Goal: Book appointment/travel/reservation

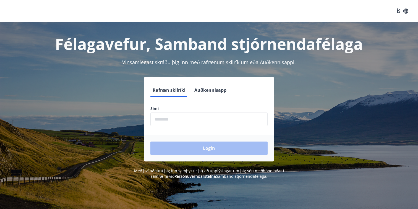
click at [164, 118] on input "phone" at bounding box center [209, 120] width 117 height 14
type input "********"
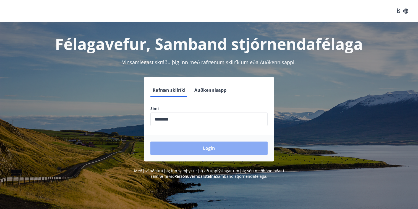
click at [192, 147] on button "Login" at bounding box center [209, 148] width 117 height 13
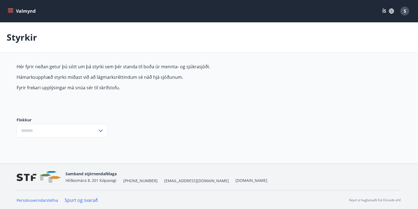
click at [56, 127] on input "text" at bounding box center [57, 131] width 81 height 14
click at [58, 130] on input "text" at bounding box center [57, 131] width 81 height 14
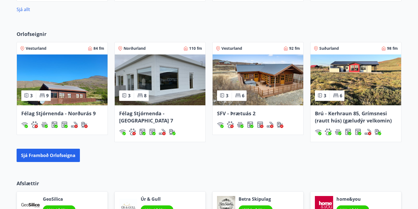
scroll to position [422, 0]
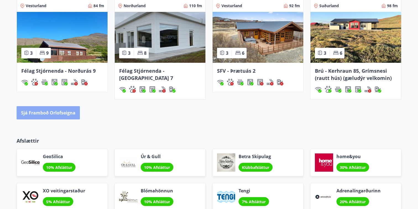
click at [57, 110] on button "Sjá framboð orlofseigna" at bounding box center [48, 112] width 63 height 13
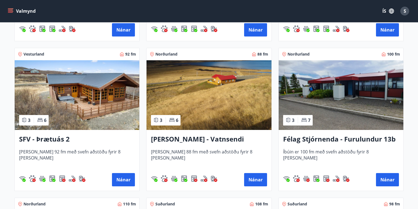
scroll to position [1013, 0]
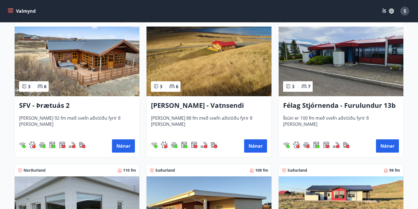
click at [46, 104] on h3 "SFV - Þrætuás 2" at bounding box center [77, 106] width 116 height 10
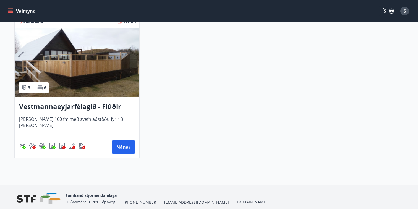
scroll to position [1463, 0]
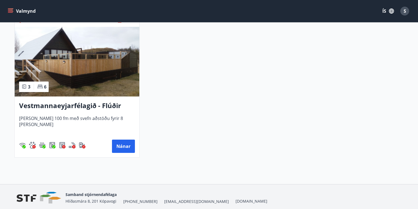
click at [80, 105] on h3 "Vestmannaeyjarfélagið - Flúðir" at bounding box center [77, 106] width 116 height 10
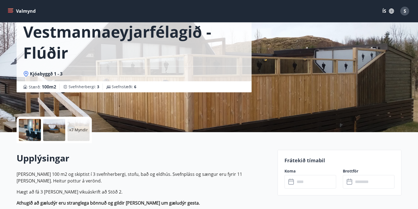
scroll to position [30, 0]
